Goal: Use online tool/utility: Utilize a website feature to perform a specific function

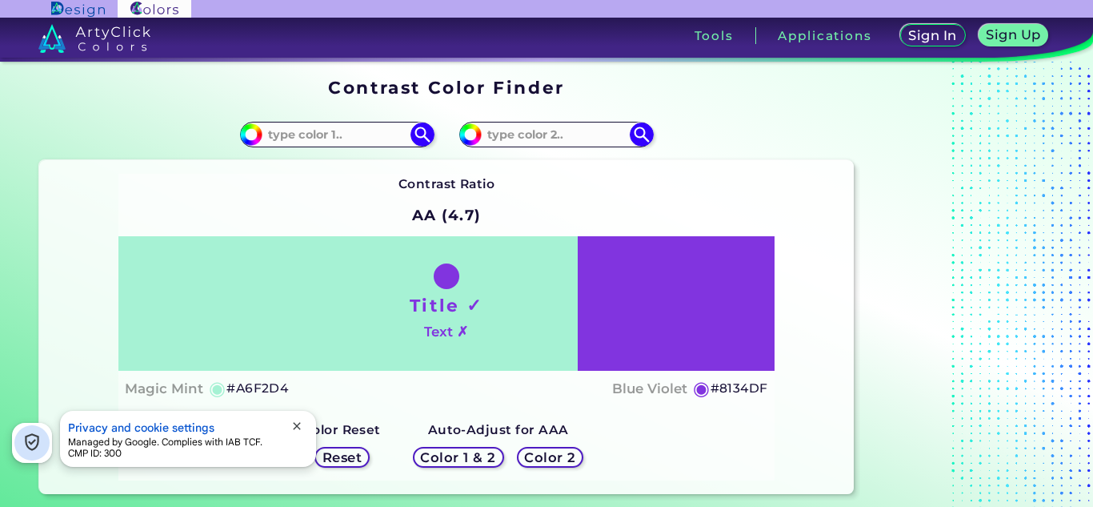
click at [455, 293] on h1 "Title ✓" at bounding box center [447, 305] width 74 height 24
click at [363, 133] on input at bounding box center [337, 135] width 149 height 22
click at [255, 134] on input "#a6f2d4" at bounding box center [249, 132] width 20 height 20
type input "#d0f2a6"
type input "#D0F2A6"
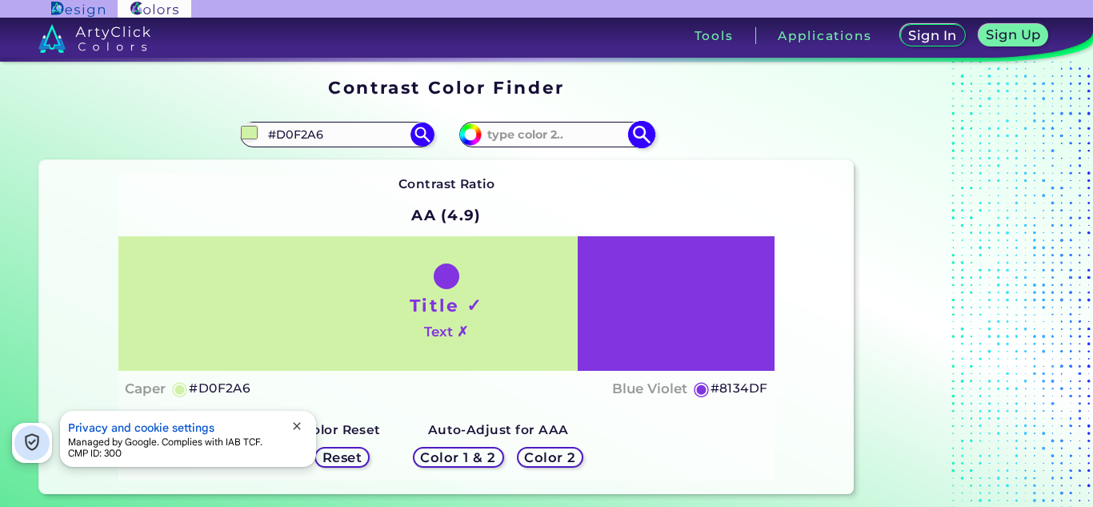
click at [468, 126] on input "#8134df" at bounding box center [469, 132] width 20 height 20
type input "#d0f2a6"
click at [761, 178] on div "Contrast Ratio AA (4.9) Title ✓ Text ✗ Caper ◉ #D0F2A6 Blue Violet" at bounding box center [446, 327] width 656 height 307
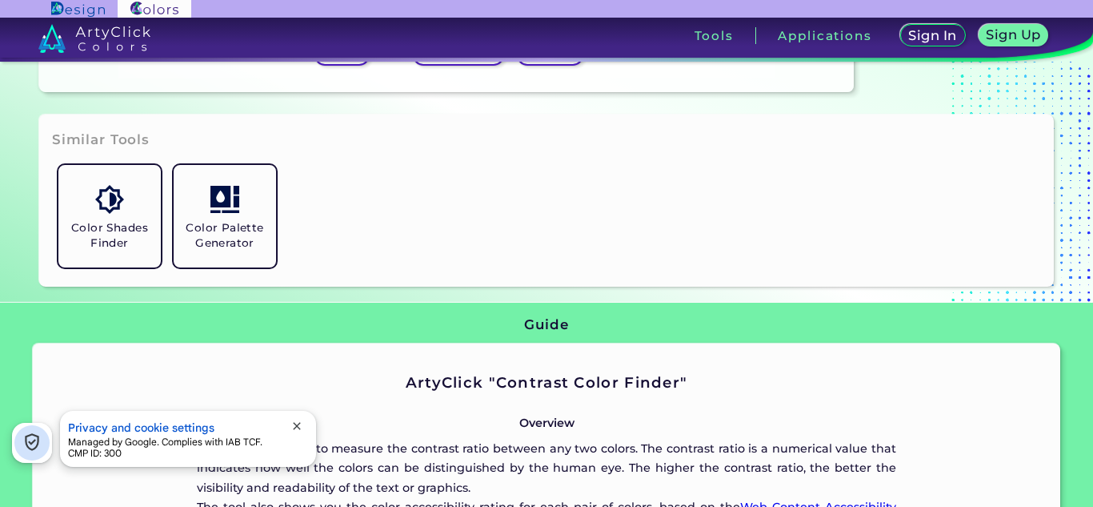
scroll to position [403, 0]
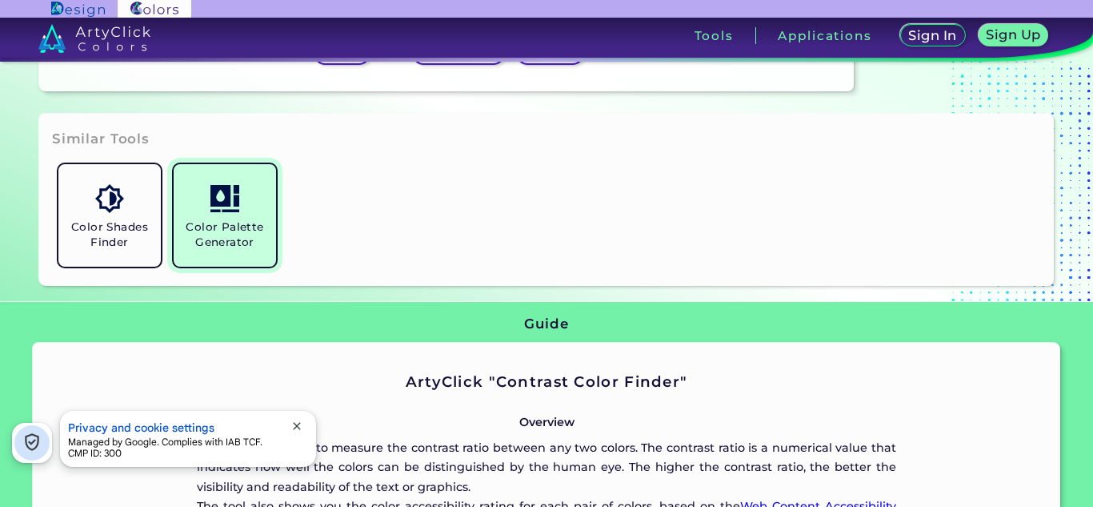
click at [251, 236] on h5 "Color Palette Generator" at bounding box center [225, 234] width 90 height 30
